Goal: Task Accomplishment & Management: Complete application form

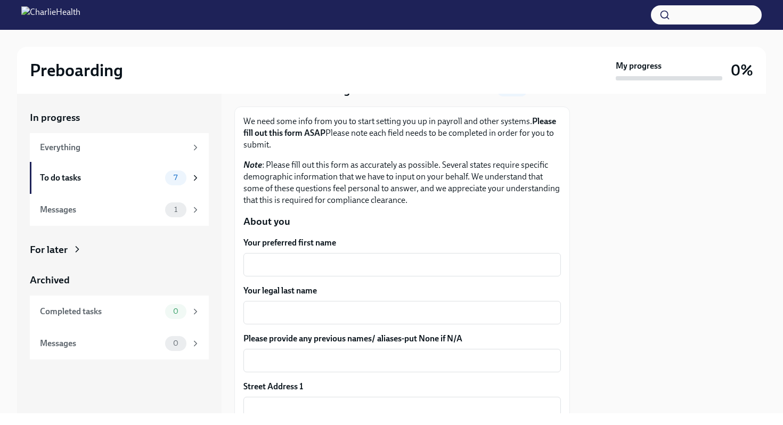
scroll to position [51, 0]
click at [362, 264] on textarea "Your preferred first name" at bounding box center [402, 264] width 305 height 13
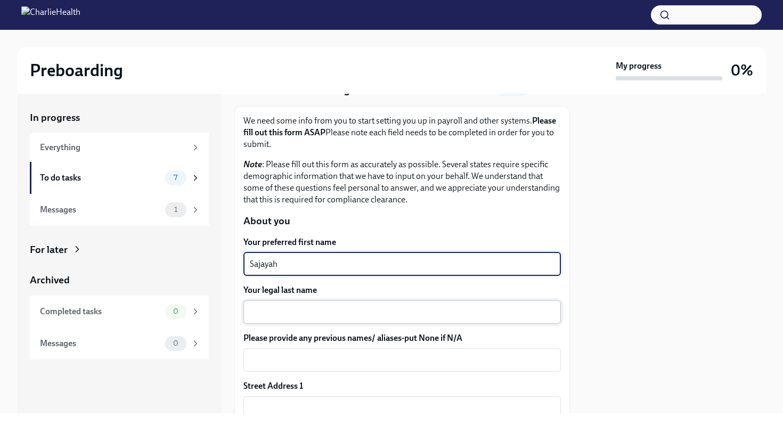
type textarea "Sajayah"
click at [375, 308] on textarea "Your legal last name" at bounding box center [402, 312] width 305 height 13
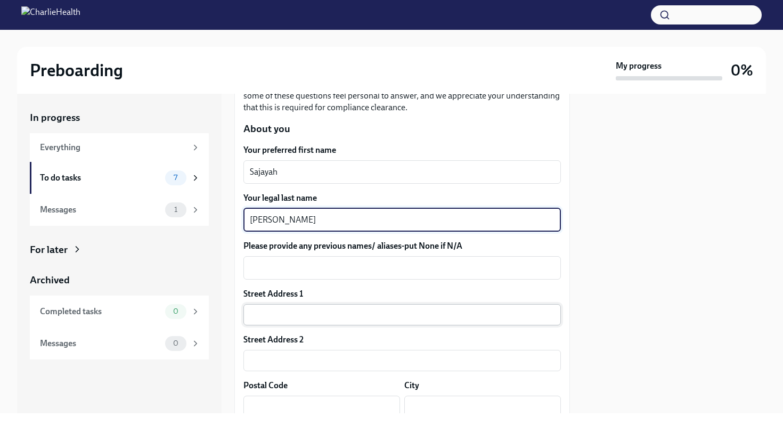
scroll to position [143, 0]
type textarea "[PERSON_NAME]"
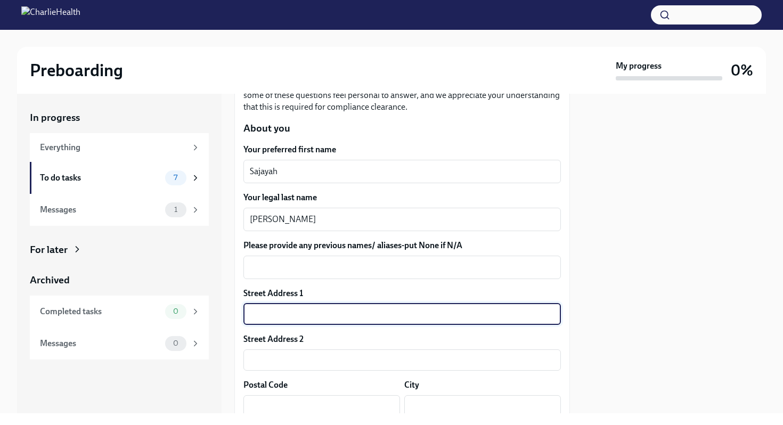
click at [312, 322] on input "text" at bounding box center [401, 314] width 317 height 21
type input "[STREET_ADDRESS]"
type input "08536"
type input "Plainsboro"
type input "[US_STATE]"
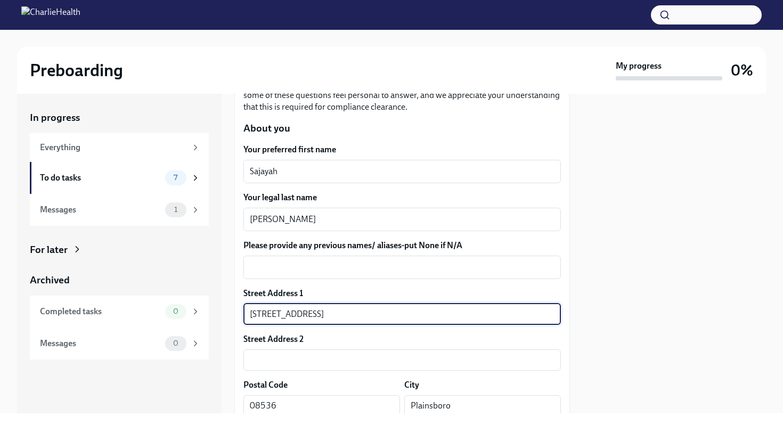
type input "US"
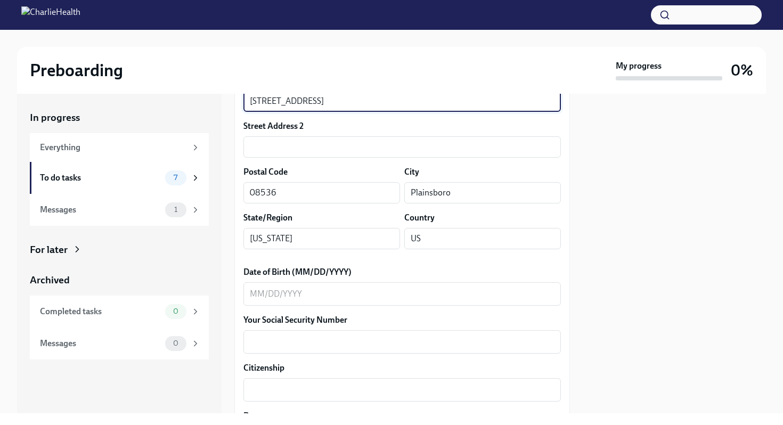
scroll to position [360, 0]
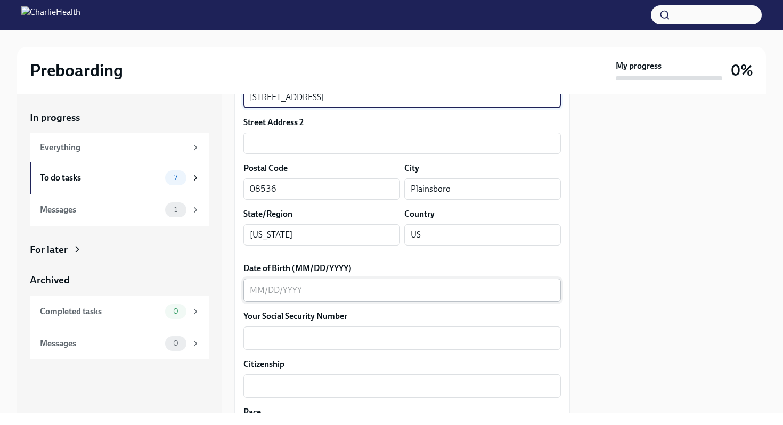
click at [268, 290] on textarea "Date of Birth (MM/DD/YYYY)" at bounding box center [402, 290] width 305 height 13
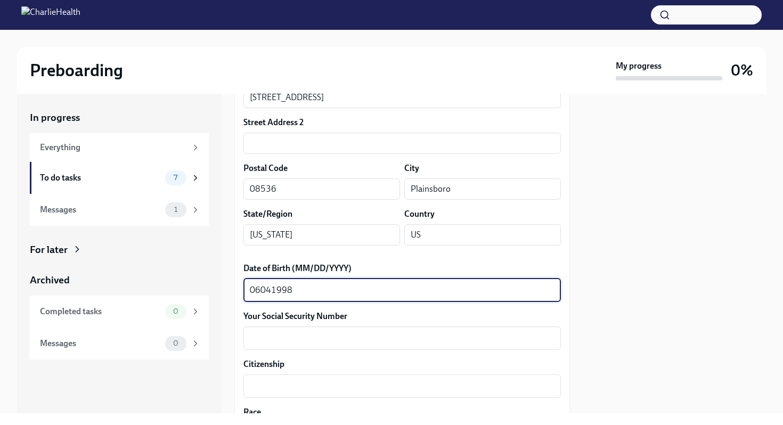
click at [261, 290] on textarea "06041998" at bounding box center [402, 290] width 305 height 13
click at [273, 294] on textarea "06/041998" at bounding box center [402, 290] width 305 height 13
type textarea "[DATE]"
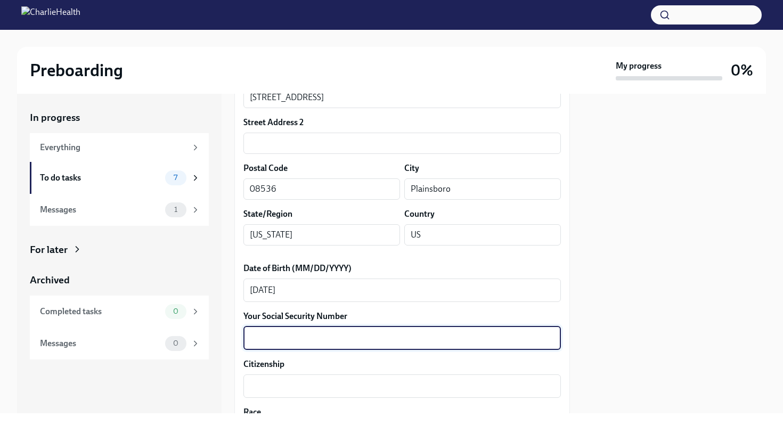
click at [440, 334] on textarea "Your Social Security Number" at bounding box center [402, 338] width 305 height 13
type textarea "144049188"
click at [391, 380] on textarea "Citizenship" at bounding box center [402, 386] width 305 height 13
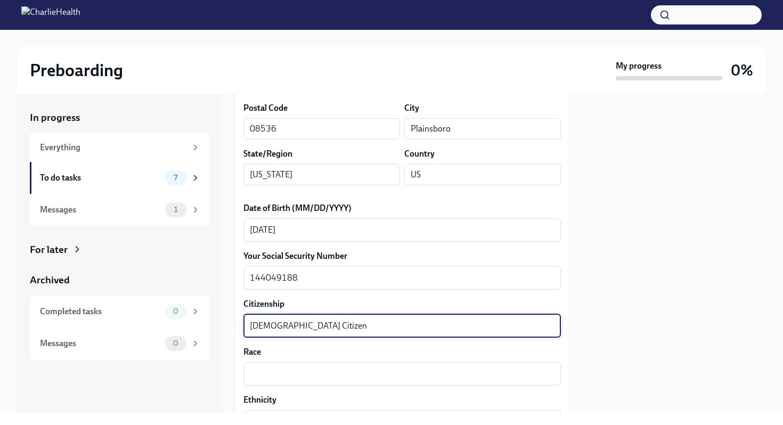
scroll to position [431, 0]
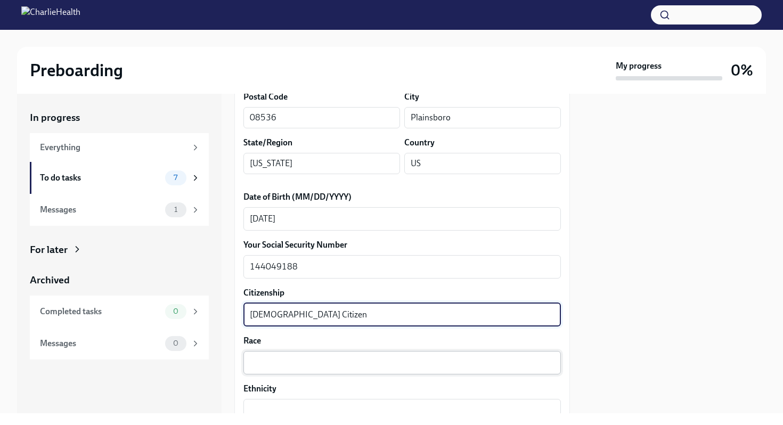
type textarea "[DEMOGRAPHIC_DATA] Citizen"
click at [306, 368] on textarea "Race" at bounding box center [402, 362] width 305 height 13
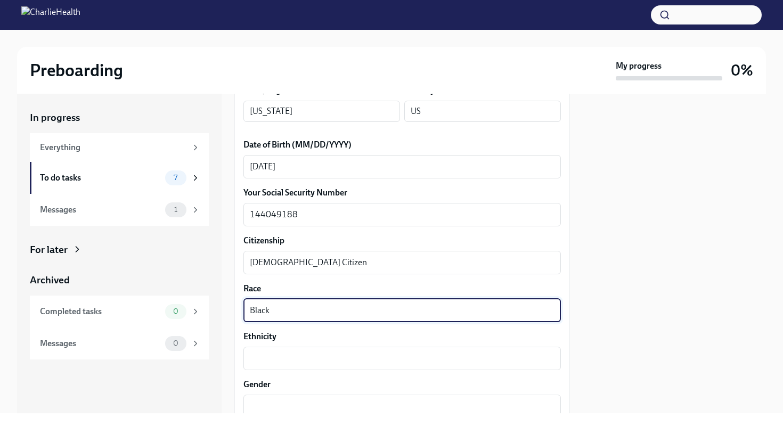
scroll to position [484, 0]
type textarea "Black"
click at [272, 362] on textarea "Ethnicity" at bounding box center [402, 357] width 305 height 13
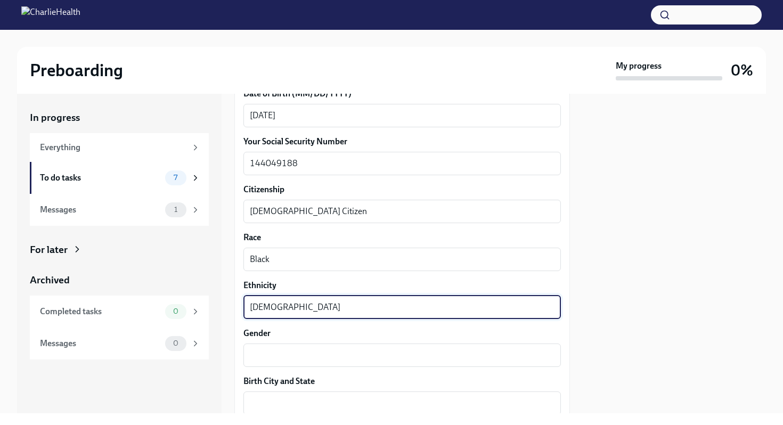
scroll to position [548, 0]
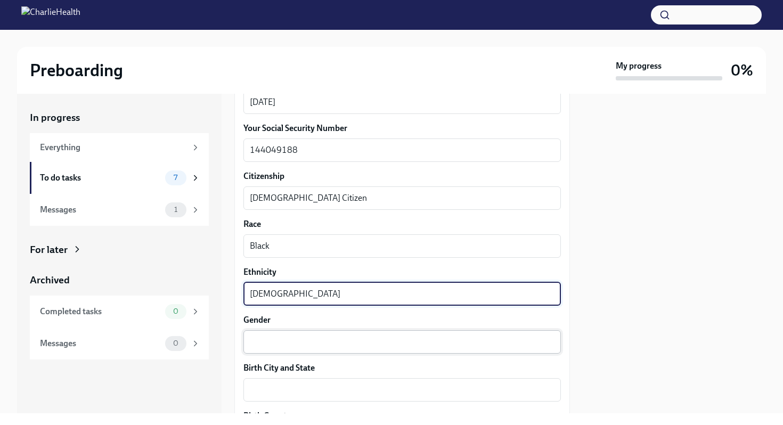
type textarea "[DEMOGRAPHIC_DATA]"
click at [258, 345] on textarea "Gender" at bounding box center [402, 341] width 305 height 13
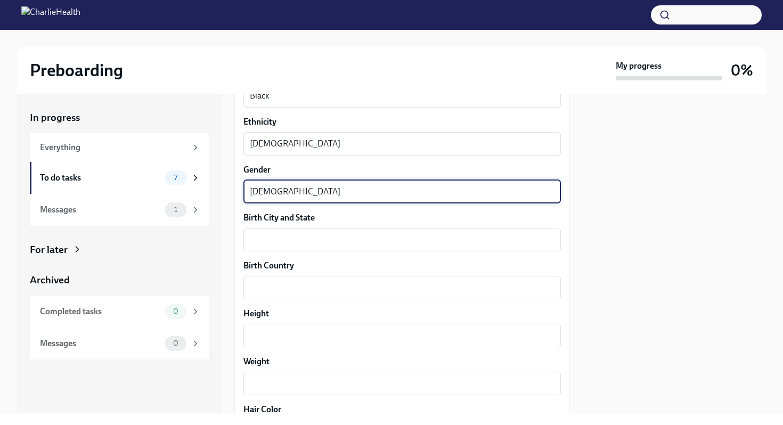
scroll to position [699, 0]
type textarea "[DEMOGRAPHIC_DATA]"
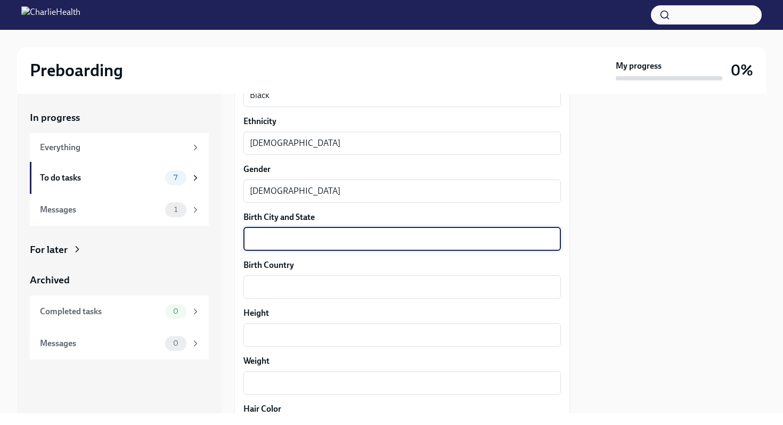
click at [282, 241] on textarea "Birth City and State" at bounding box center [402, 239] width 305 height 13
type textarea "[GEOGRAPHIC_DATA], [GEOGRAPHIC_DATA]"
click at [275, 284] on textarea "Birth Country" at bounding box center [402, 287] width 305 height 13
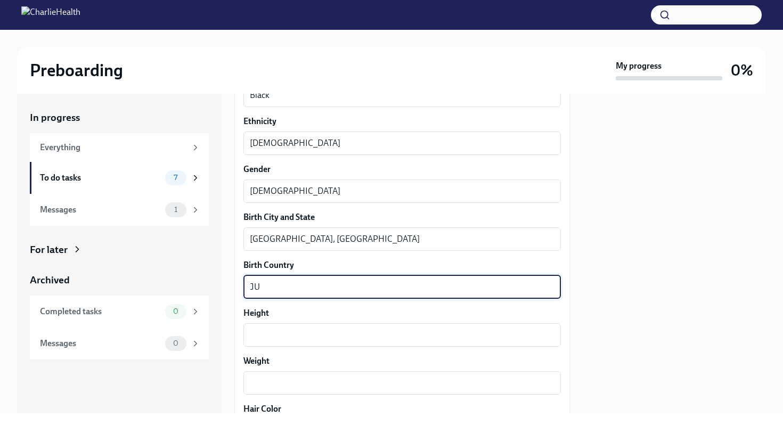
type textarea "J"
type textarea "[GEOGRAPHIC_DATA]"
click at [275, 337] on textarea "Height" at bounding box center [402, 335] width 305 height 13
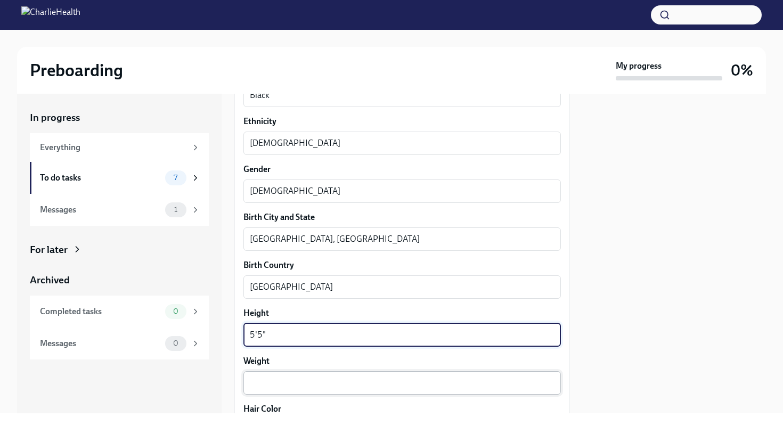
type textarea "5'5""
click at [281, 384] on textarea "Weight" at bounding box center [402, 382] width 305 height 13
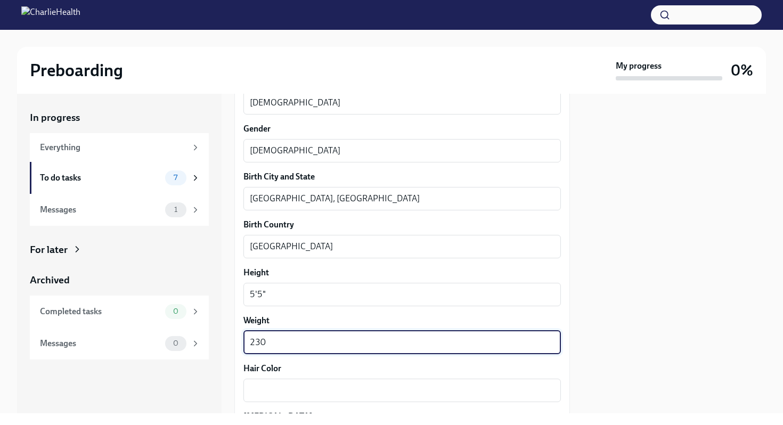
scroll to position [747, 0]
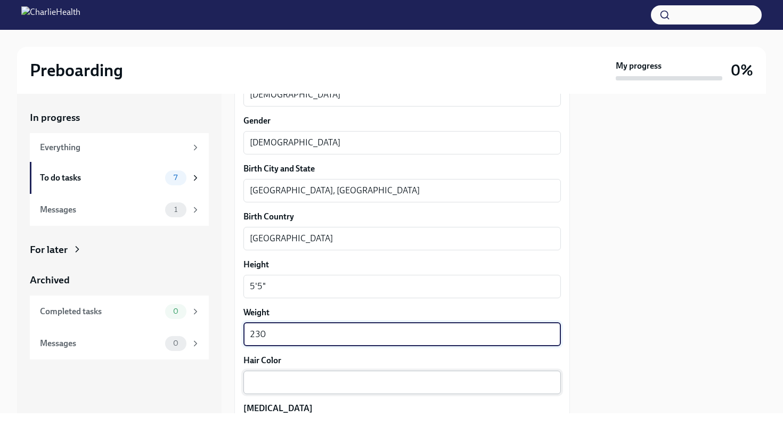
type textarea "230"
click at [285, 381] on textarea "Hair Color" at bounding box center [402, 382] width 305 height 13
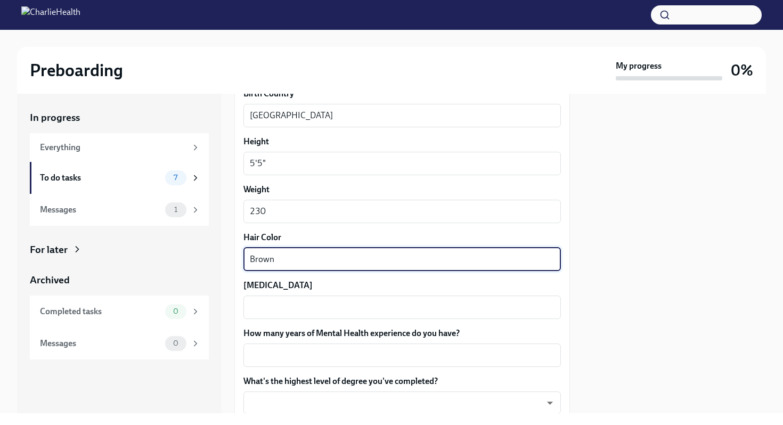
scroll to position [912, 0]
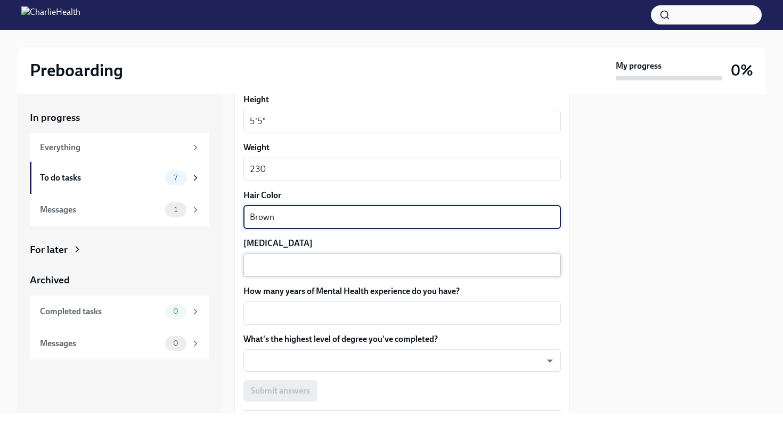
type textarea "Brown"
click at [283, 265] on textarea "[MEDICAL_DATA]" at bounding box center [402, 265] width 305 height 13
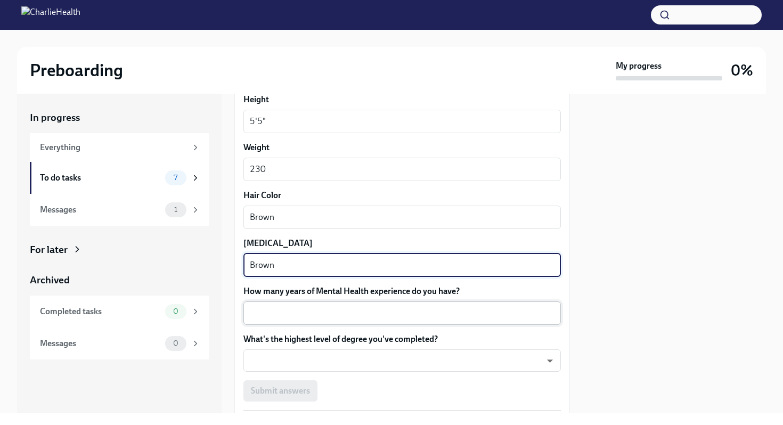
type textarea "Brown"
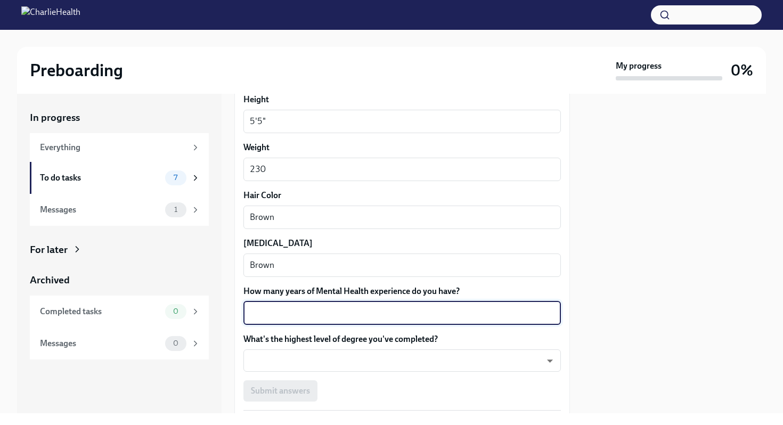
click at [322, 317] on textarea "How many years of Mental Health experience do you have?" at bounding box center [402, 313] width 305 height 13
type textarea "2.5"
click at [408, 361] on body "Preboarding My progress 0% In progress Everything To do tasks 7 Messages 1 For …" at bounding box center [391, 212] width 783 height 425
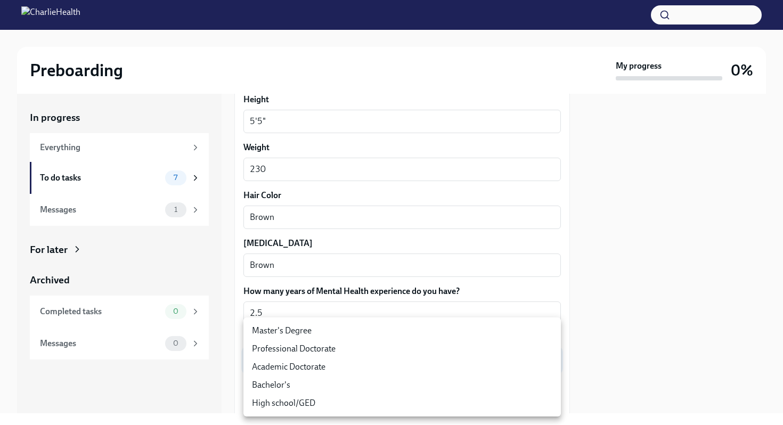
click at [357, 329] on li "Master's Degree" at bounding box center [401, 331] width 317 height 18
type input "2vBr-ghkD"
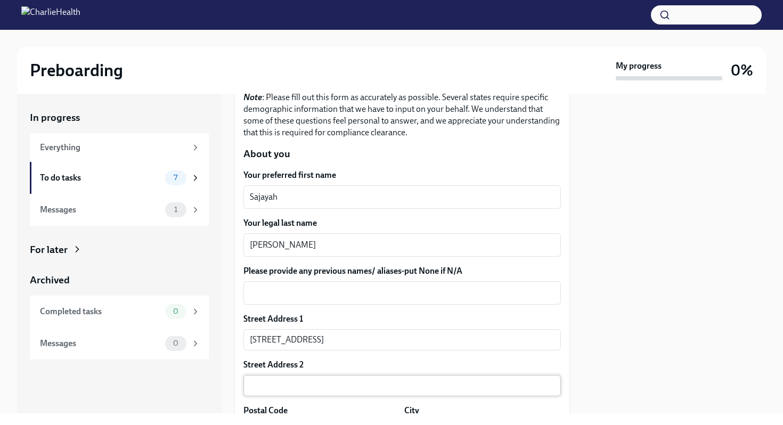
scroll to position [119, 0]
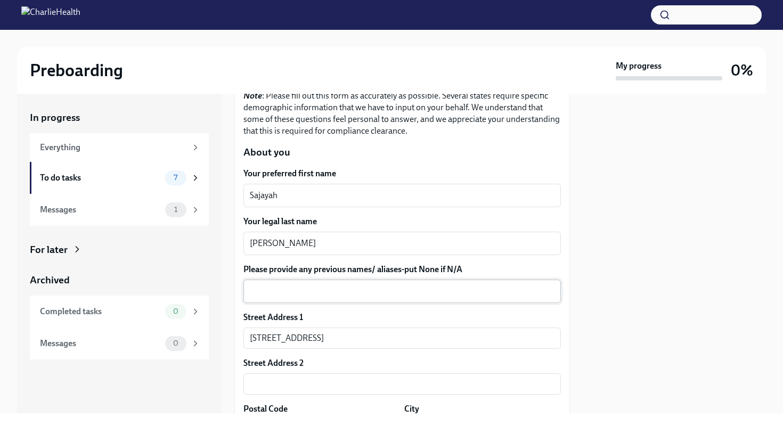
click at [274, 284] on div "x ​" at bounding box center [401, 291] width 317 height 23
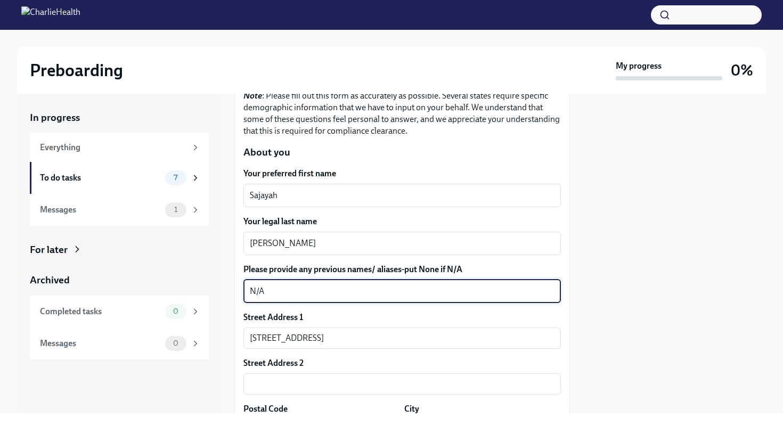
type textarea "N/A"
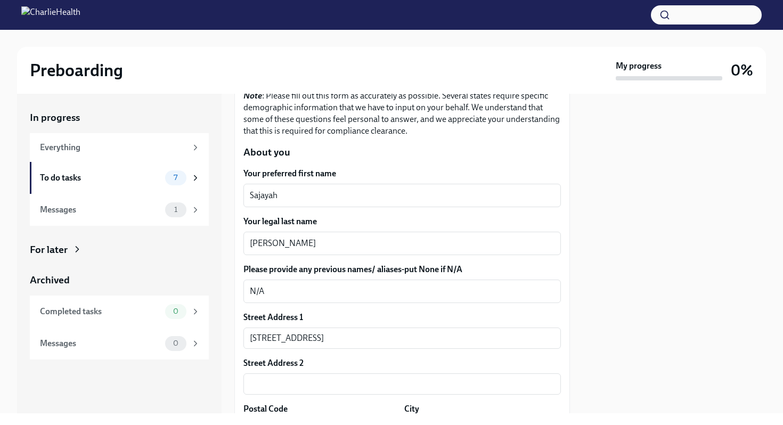
click at [727, 242] on div at bounding box center [674, 253] width 183 height 319
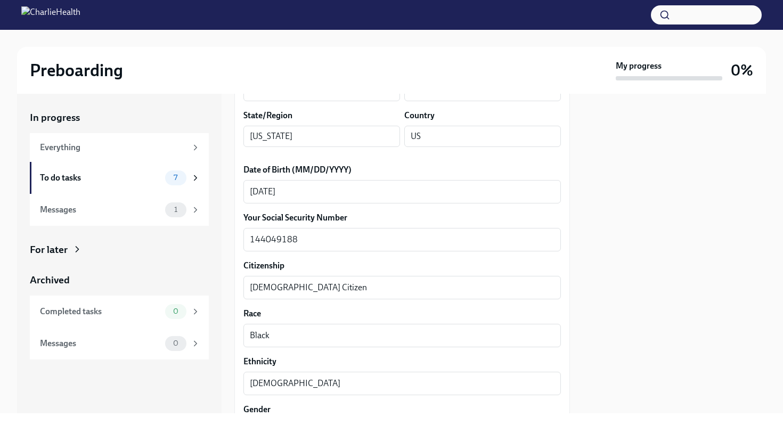
scroll to position [461, 0]
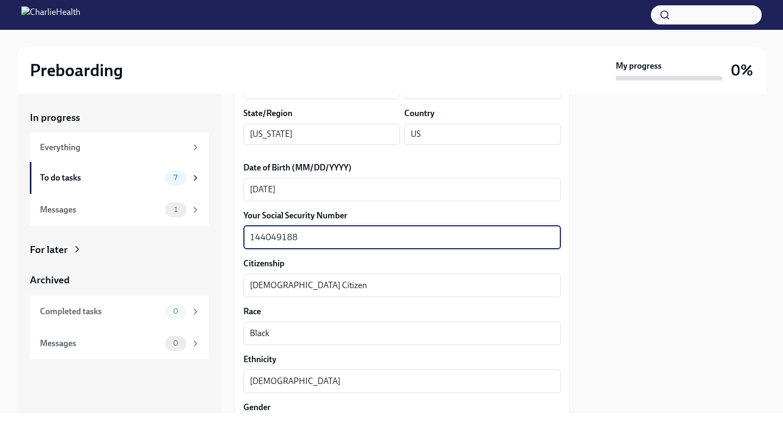
click at [265, 238] on textarea "144049188" at bounding box center [402, 237] width 305 height 13
click at [279, 237] on textarea "144-049188" at bounding box center [402, 237] width 305 height 13
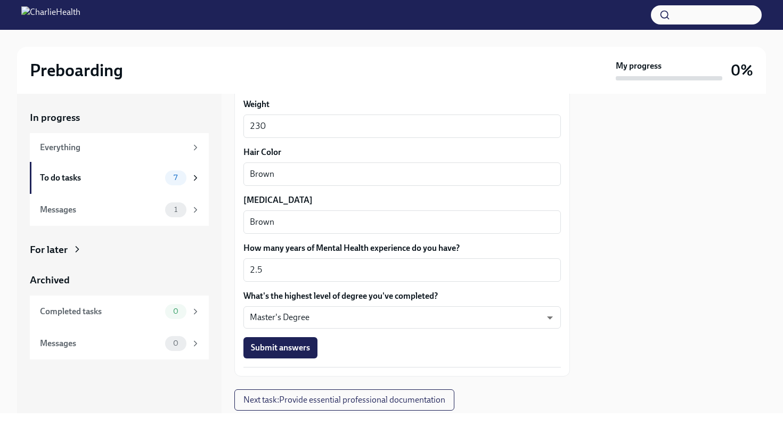
scroll to position [987, 0]
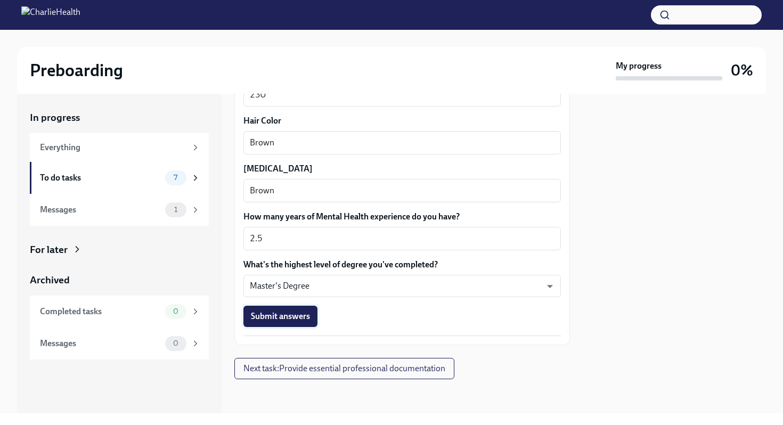
type textarea "144-04-9188"
click at [291, 317] on span "Submit answers" at bounding box center [280, 316] width 59 height 11
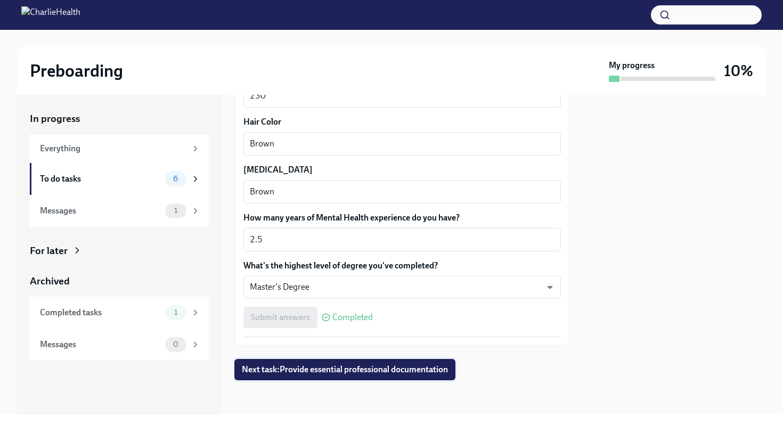
click at [407, 372] on span "Next task : Provide essential professional documentation" at bounding box center [345, 369] width 206 height 11
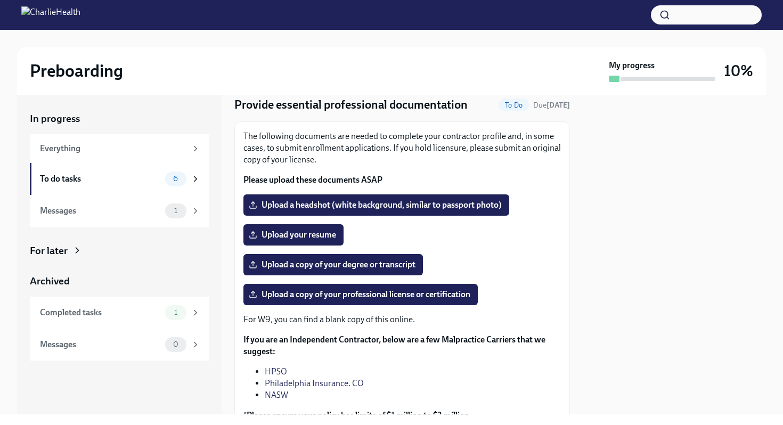
scroll to position [35, 0]
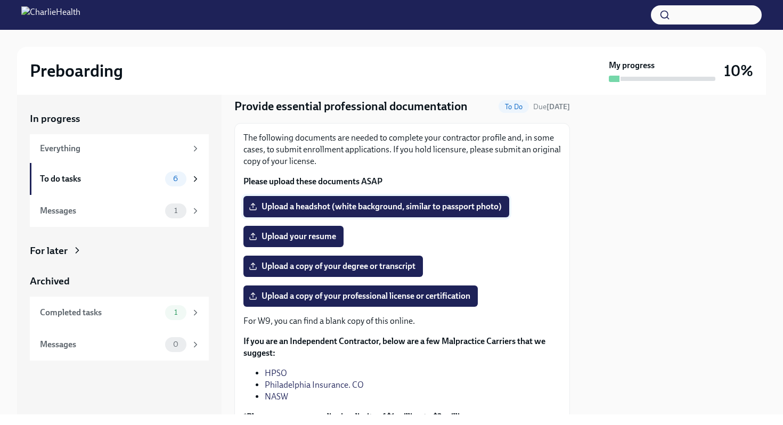
click at [286, 202] on span "Upload a headshot (white background, similar to passport photo)" at bounding box center [376, 206] width 251 height 11
click at [0, 0] on input "Upload a headshot (white background, similar to passport photo)" at bounding box center [0, 0] width 0 height 0
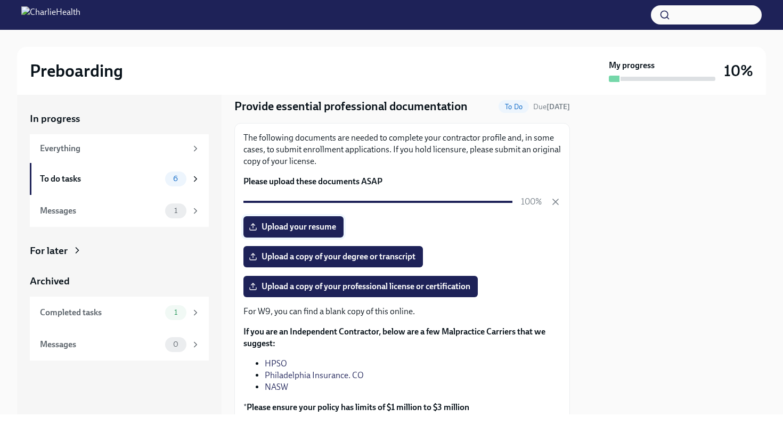
click at [289, 232] on span "Upload your resume" at bounding box center [293, 227] width 85 height 11
click at [0, 0] on input "Upload your resume" at bounding box center [0, 0] width 0 height 0
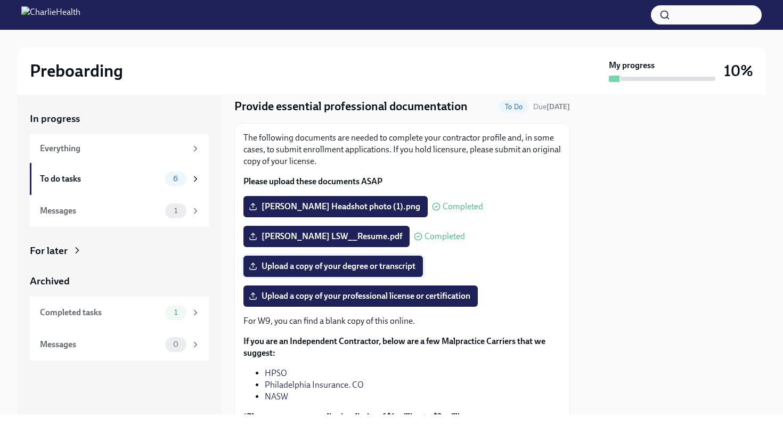
click at [370, 266] on span "Upload a copy of your degree or transcript" at bounding box center [333, 266] width 165 height 11
click at [0, 0] on input "Upload a copy of your degree or transcript" at bounding box center [0, 0] width 0 height 0
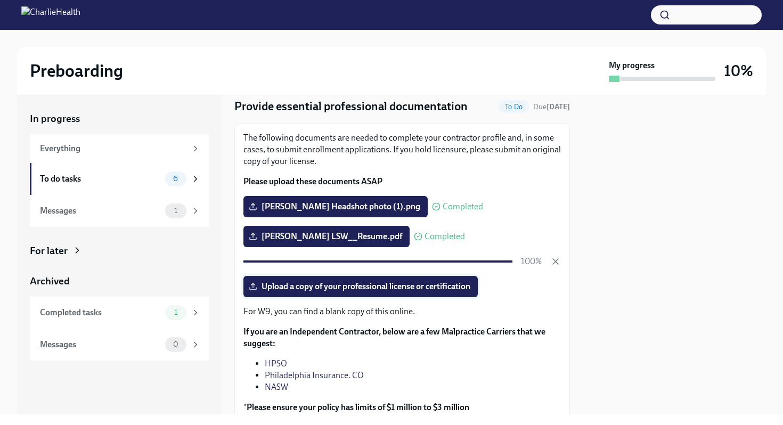
click at [379, 285] on span "Upload a copy of your professional license or certification" at bounding box center [360, 286] width 219 height 11
click at [0, 0] on input "Upload a copy of your professional license or certification" at bounding box center [0, 0] width 0 height 0
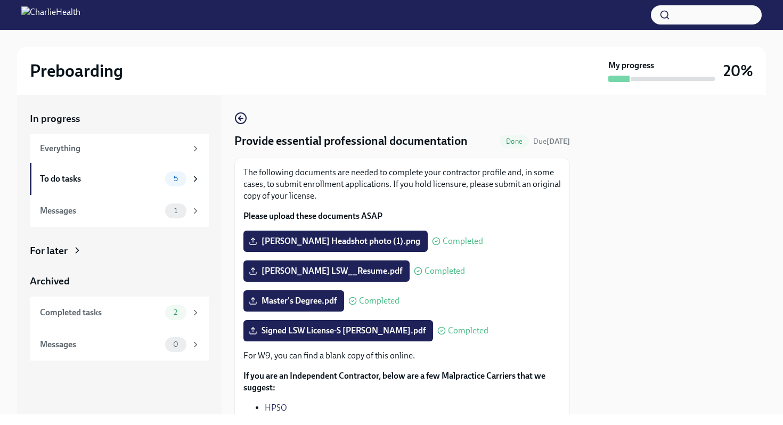
scroll to position [120, 0]
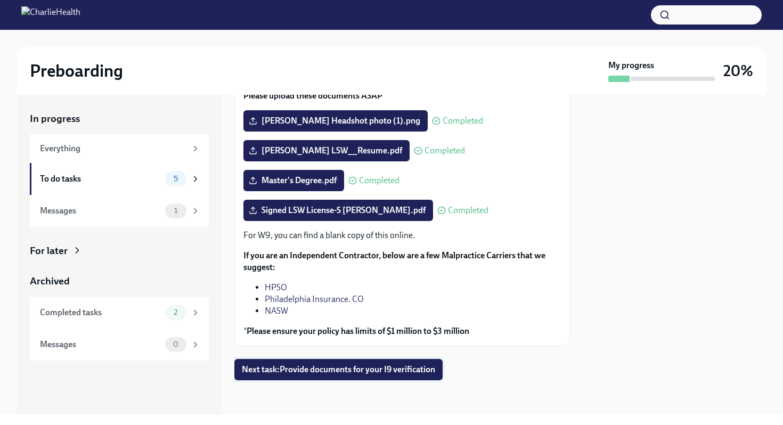
click at [381, 373] on span "Next task : Provide documents for your I9 verification" at bounding box center [338, 369] width 193 height 11
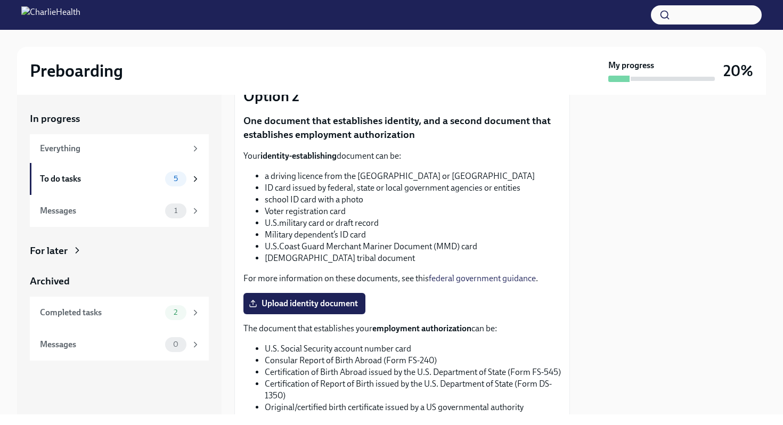
scroll to position [374, 0]
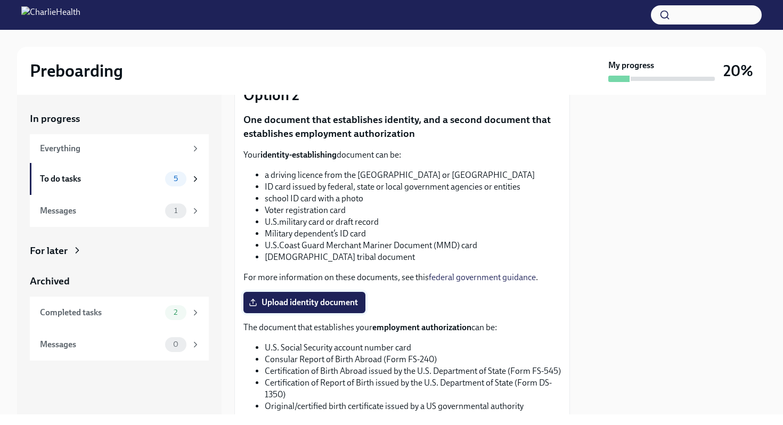
click at [316, 301] on span "Upload identity document" at bounding box center [304, 302] width 107 height 11
click at [0, 0] on input "Upload identity document" at bounding box center [0, 0] width 0 height 0
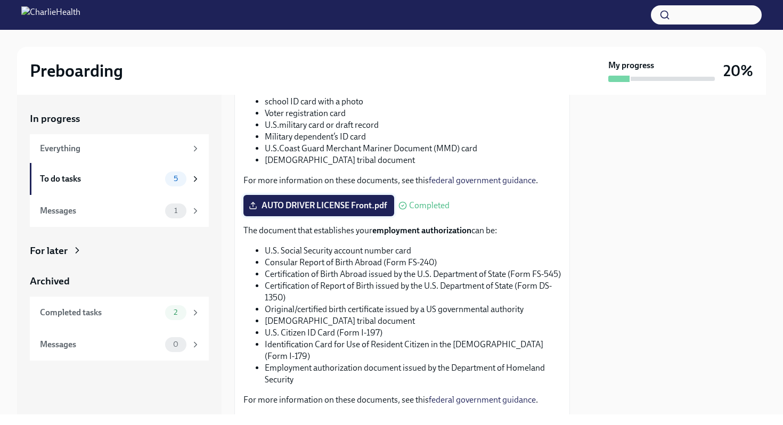
scroll to position [526, 0]
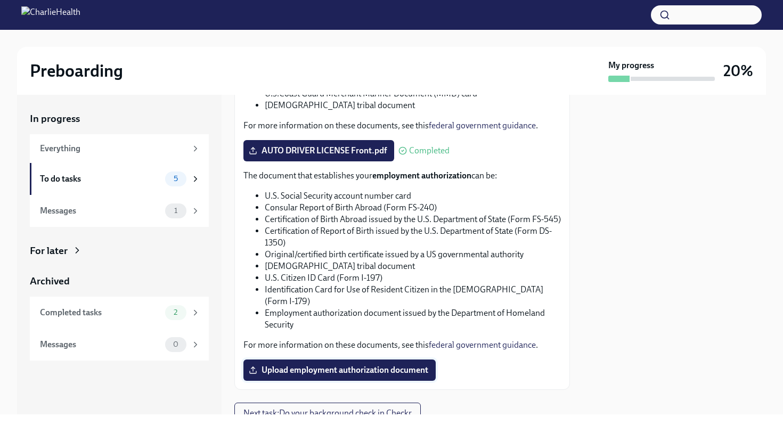
click at [347, 368] on span "Upload employment authorization document" at bounding box center [339, 370] width 177 height 11
click at [0, 0] on input "Upload employment authorization document" at bounding box center [0, 0] width 0 height 0
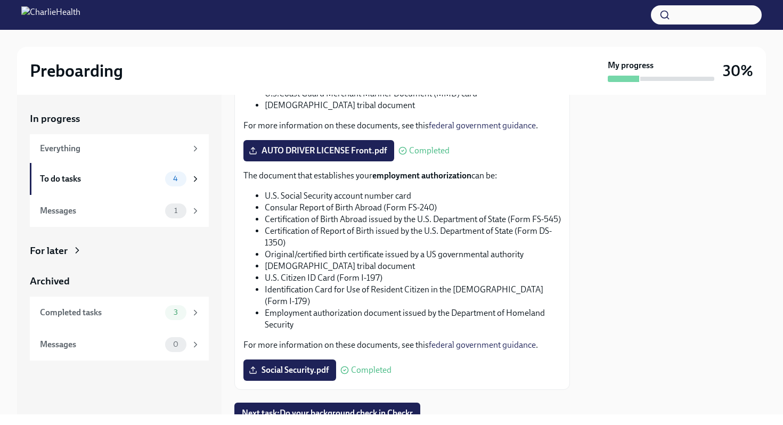
scroll to position [569, 0]
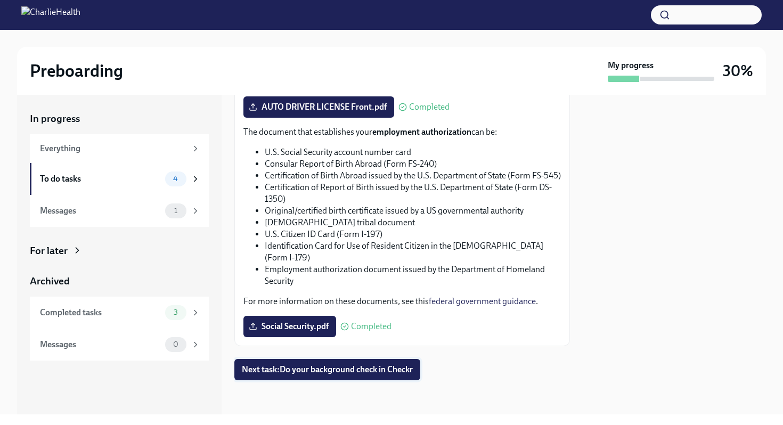
click at [314, 374] on span "Next task : Do your background check in Checkr" at bounding box center [327, 369] width 171 height 11
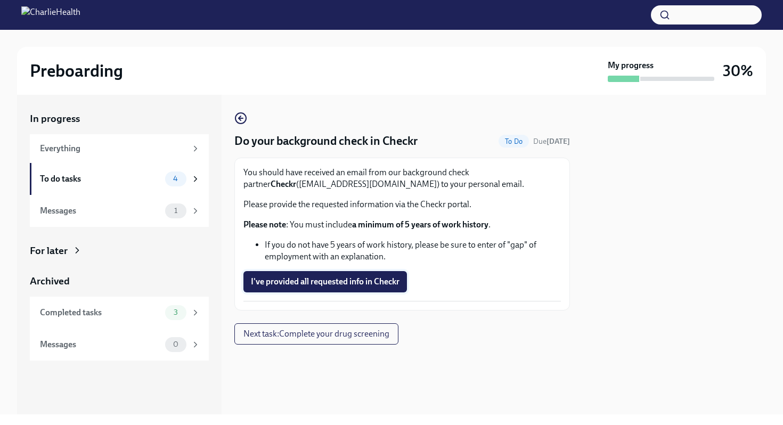
click at [328, 283] on span "I've provided all requested info in Checkr" at bounding box center [325, 281] width 149 height 11
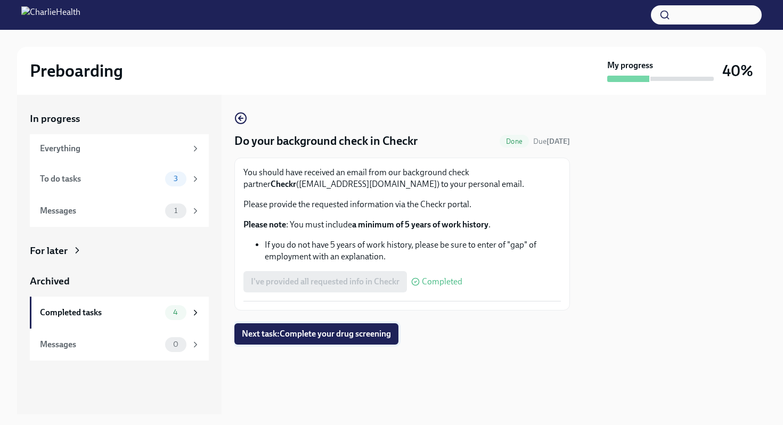
click at [325, 342] on button "Next task : Complete your drug screening" at bounding box center [316, 333] width 164 height 21
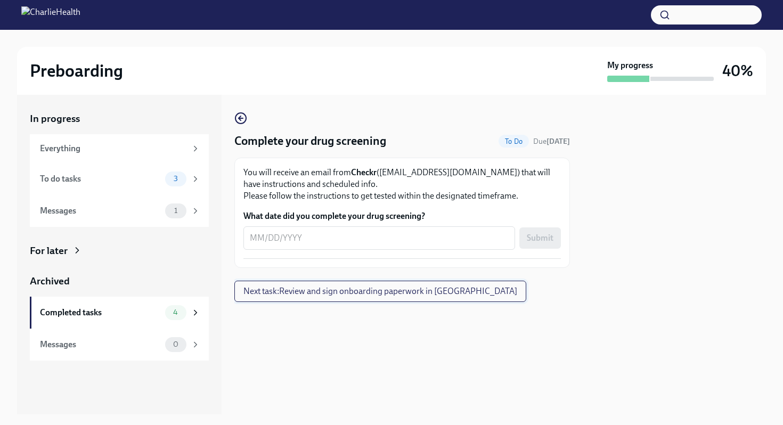
click at [384, 296] on span "Next task : Review and sign onboarding paperwork in [GEOGRAPHIC_DATA]" at bounding box center [380, 291] width 274 height 11
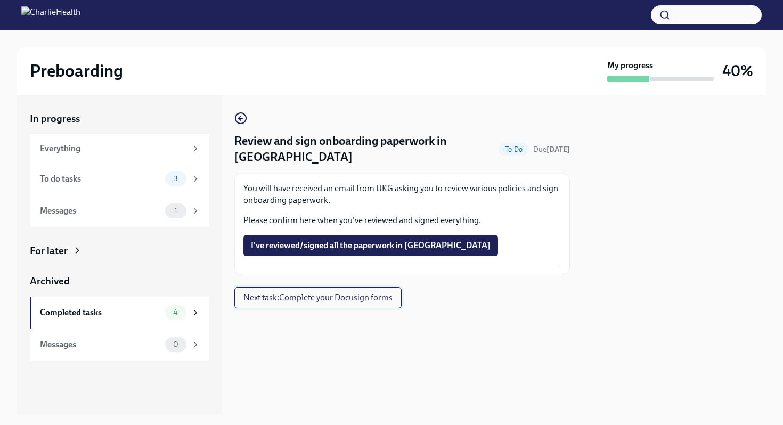
click at [364, 292] on span "Next task : Complete your Docusign forms" at bounding box center [317, 297] width 149 height 11
